Goal: Task Accomplishment & Management: Use online tool/utility

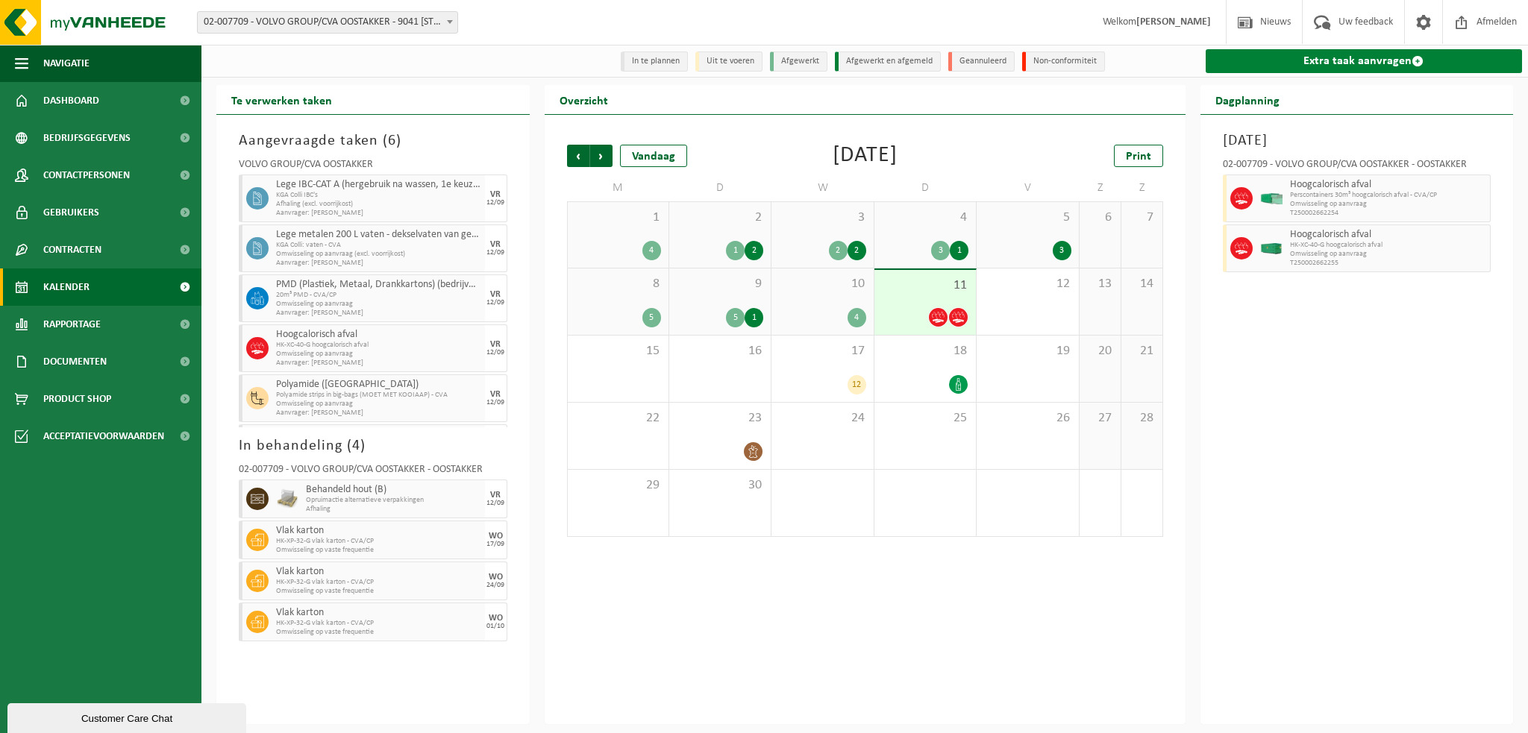
click at [1285, 65] on link "Extra taak aanvragen" at bounding box center [1363, 61] width 317 height 24
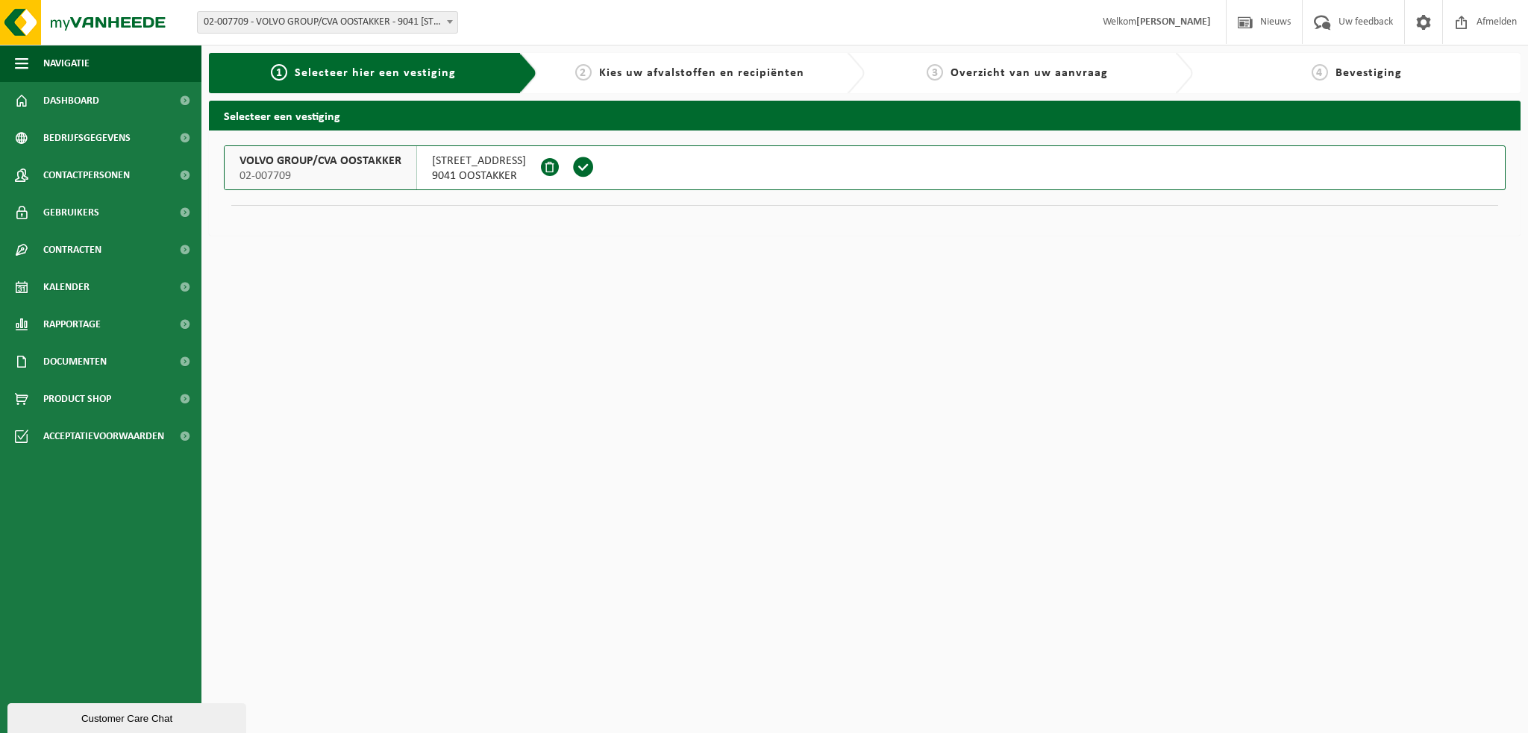
click at [282, 160] on span "VOLVO GROUP/CVA OOSTAKKER" at bounding box center [320, 161] width 162 height 15
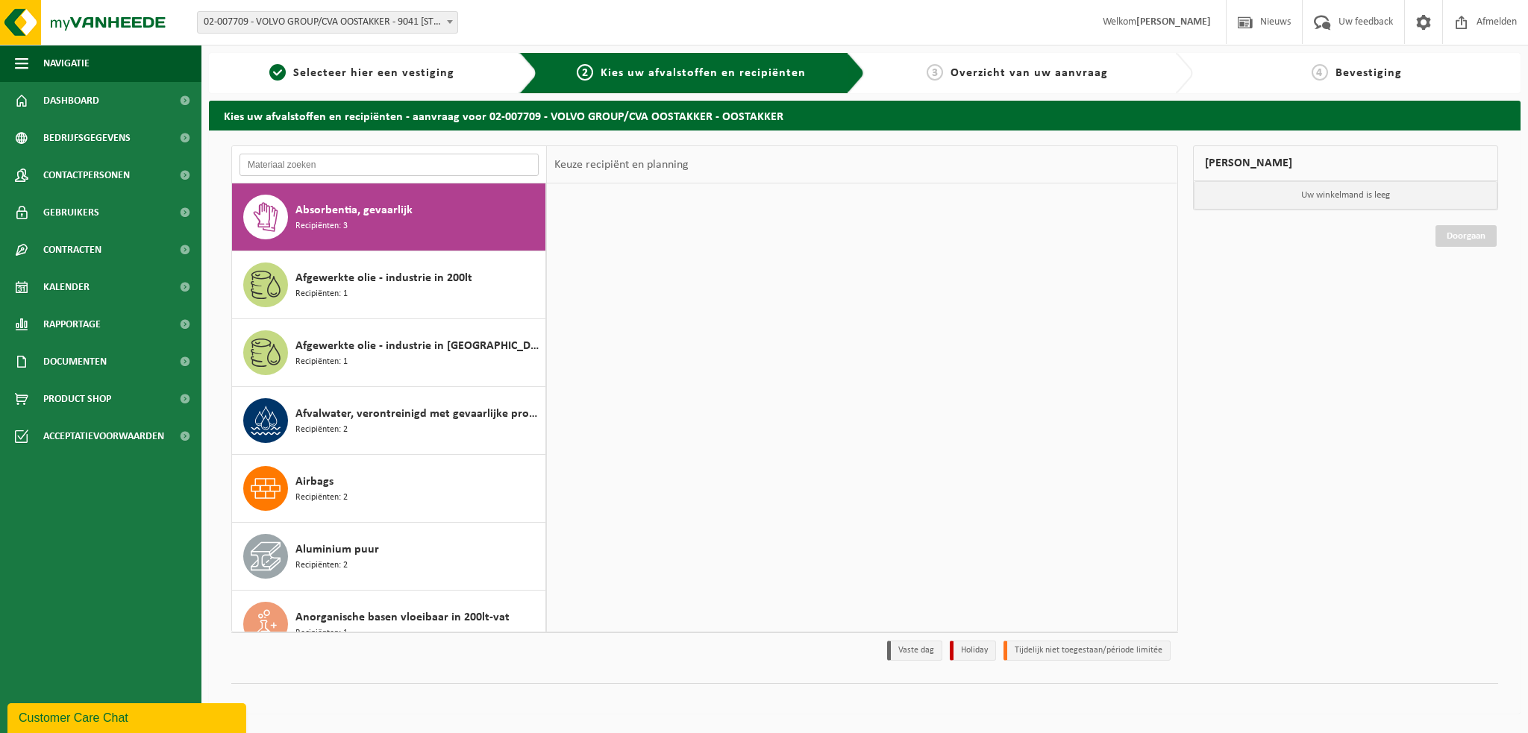
click at [283, 167] on input "text" at bounding box center [388, 165] width 299 height 22
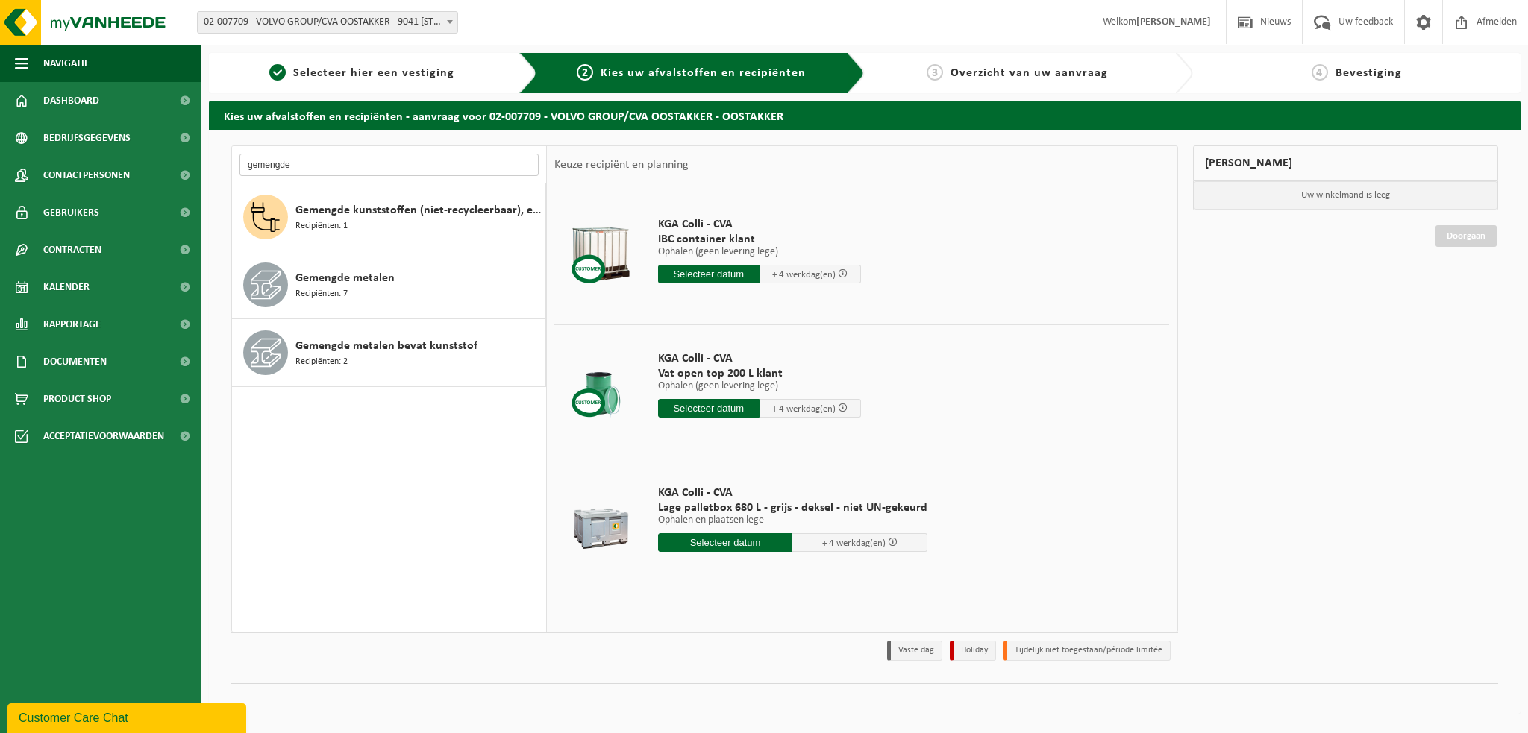
type input "gemengde"
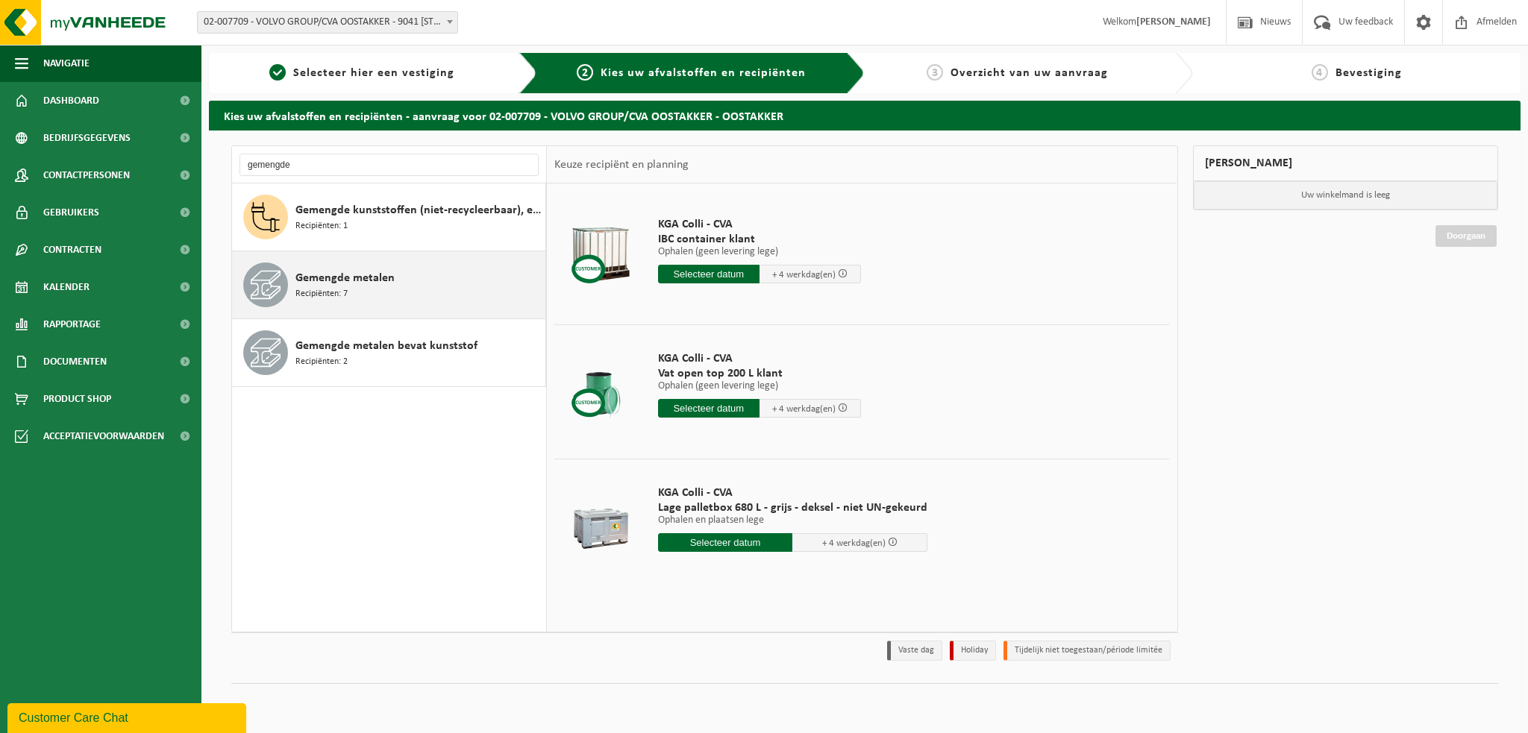
click at [342, 279] on span "Gemengde metalen" at bounding box center [344, 278] width 99 height 18
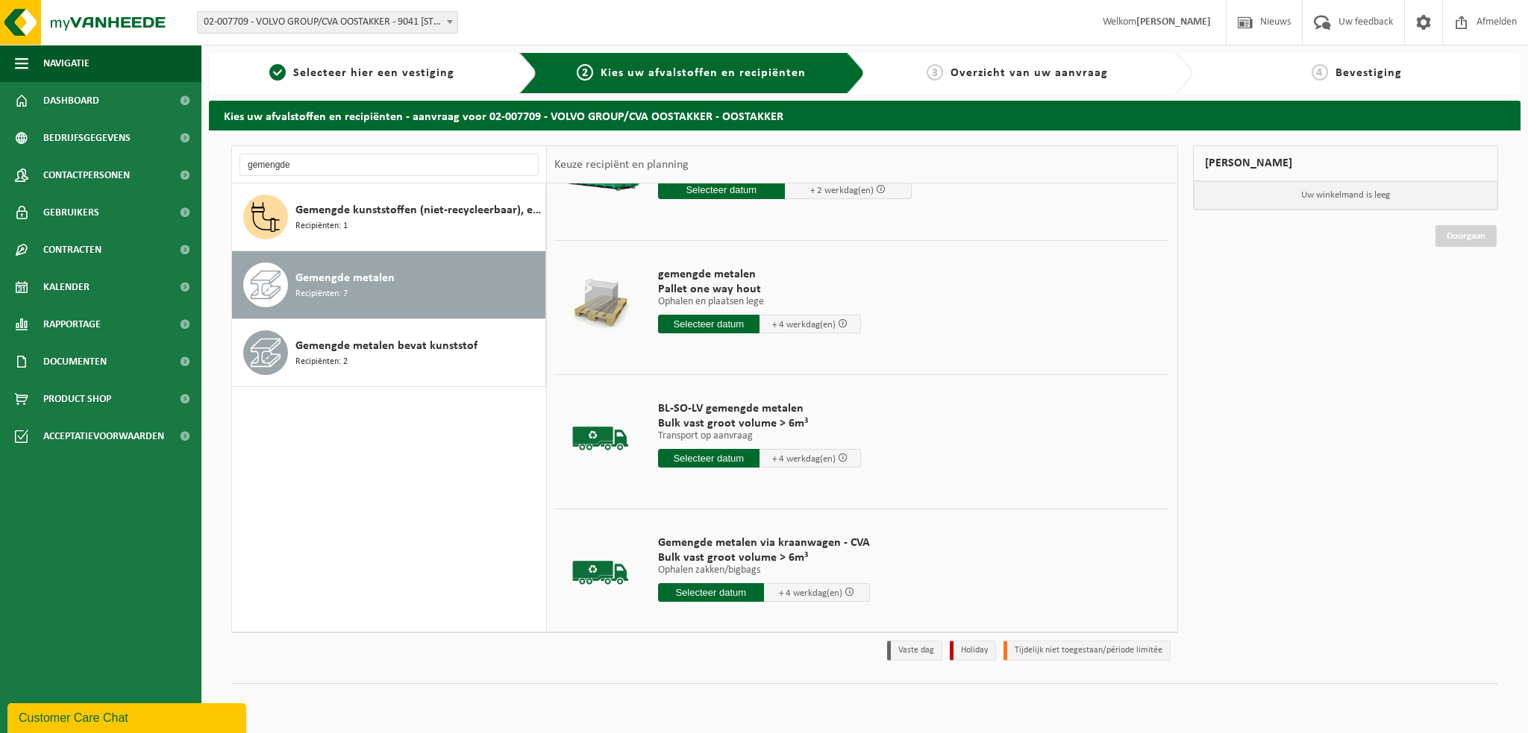
scroll to position [505, 0]
